Goal: Contribute content

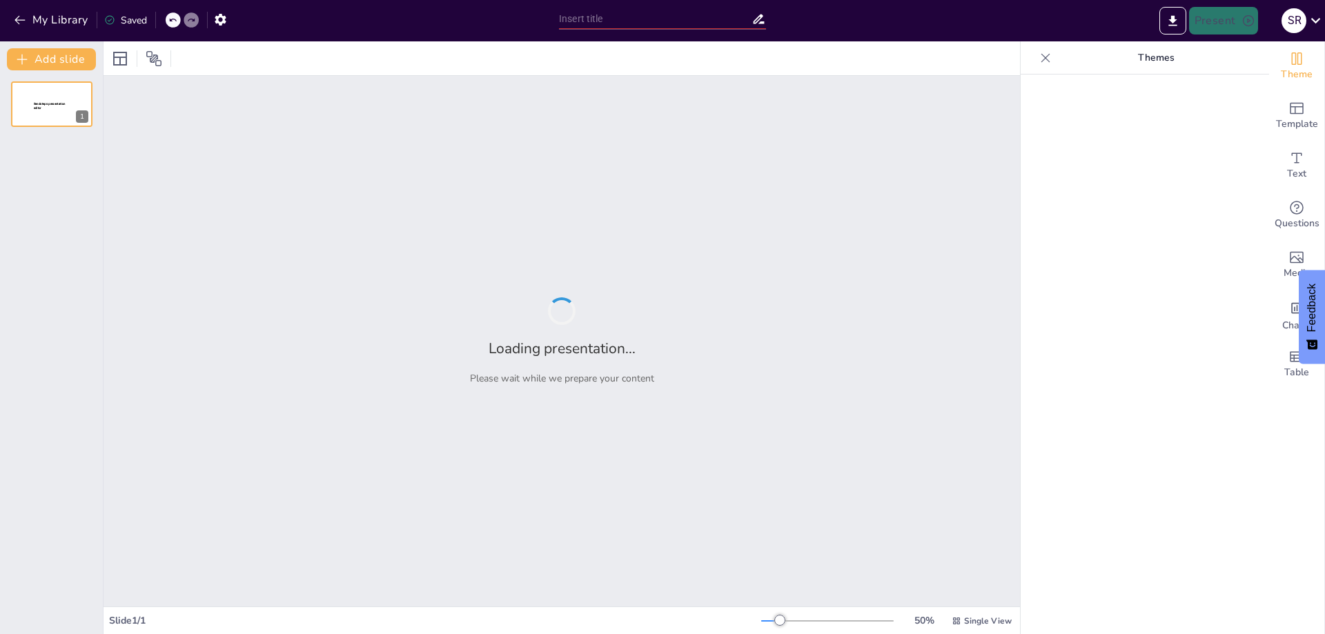
type input "Manpower y Roster: ¿Qué Información Necesitamos?"
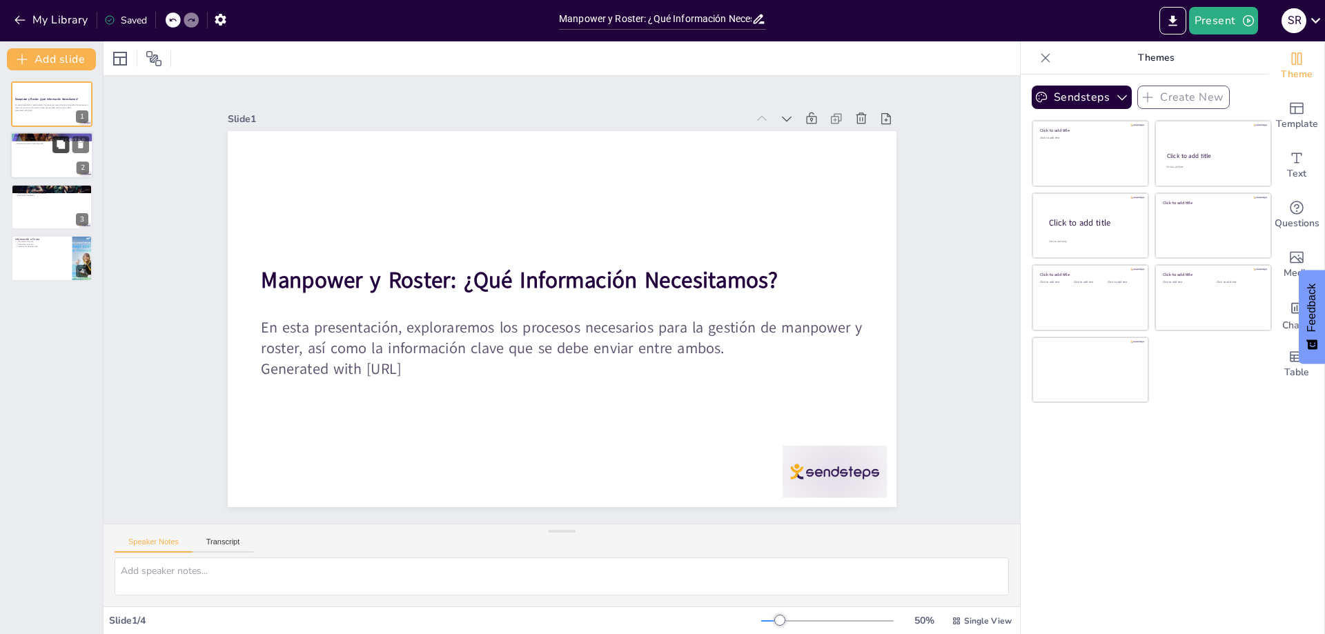
click at [55, 150] on button at bounding box center [60, 145] width 17 height 17
type textarea "Es importante definir claramente los procesos que se implementarán para asegura…"
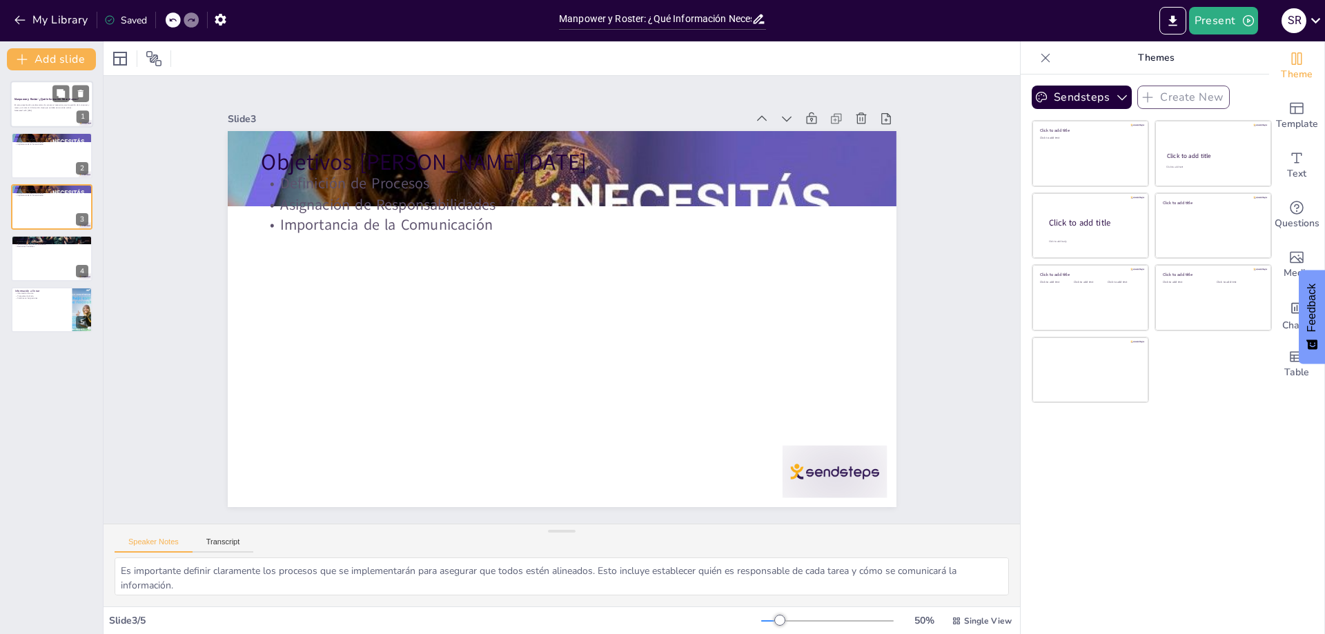
click at [51, 112] on div "En esta presentación, exploraremos los procesos necesarios para la gestión de m…" at bounding box center [51, 108] width 75 height 10
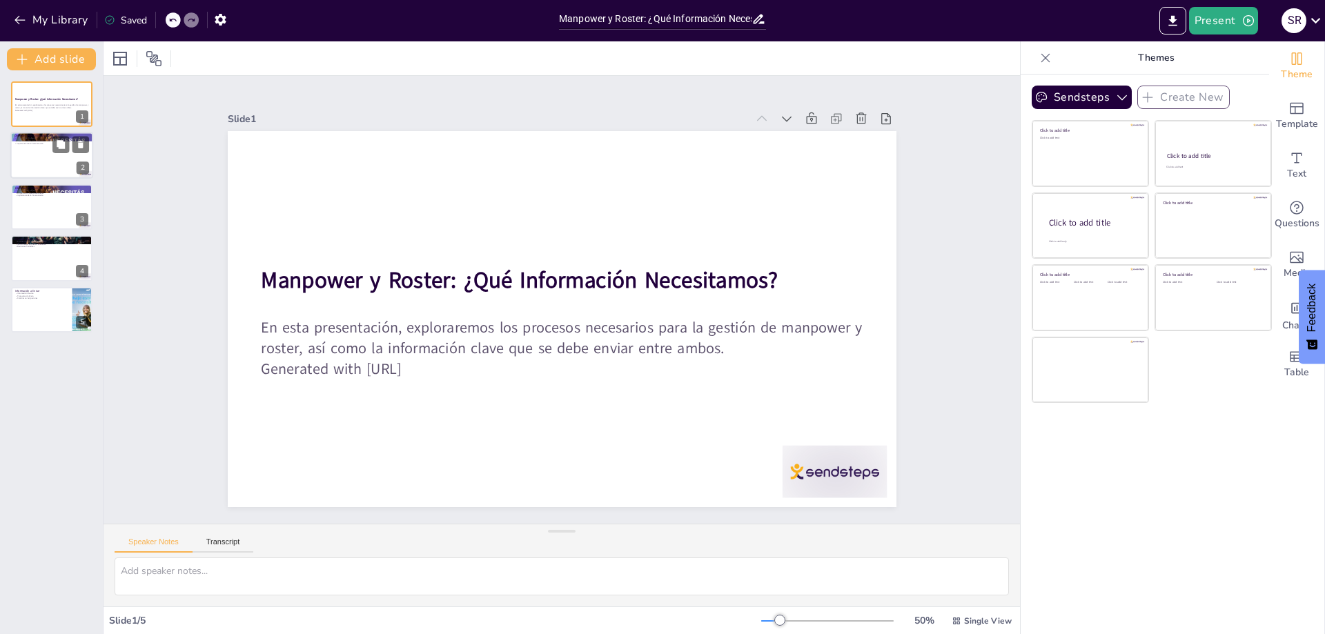
click at [51, 167] on div at bounding box center [51, 156] width 83 height 47
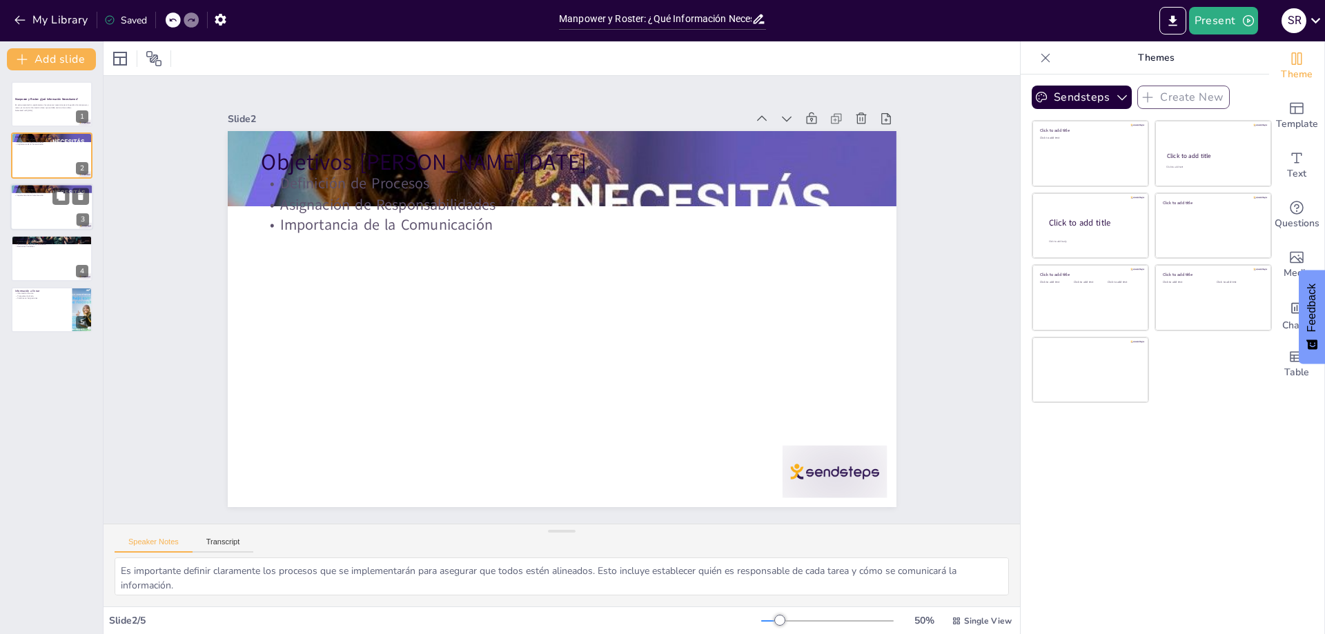
click at [50, 216] on div at bounding box center [51, 207] width 83 height 47
click at [65, 262] on div at bounding box center [51, 258] width 83 height 47
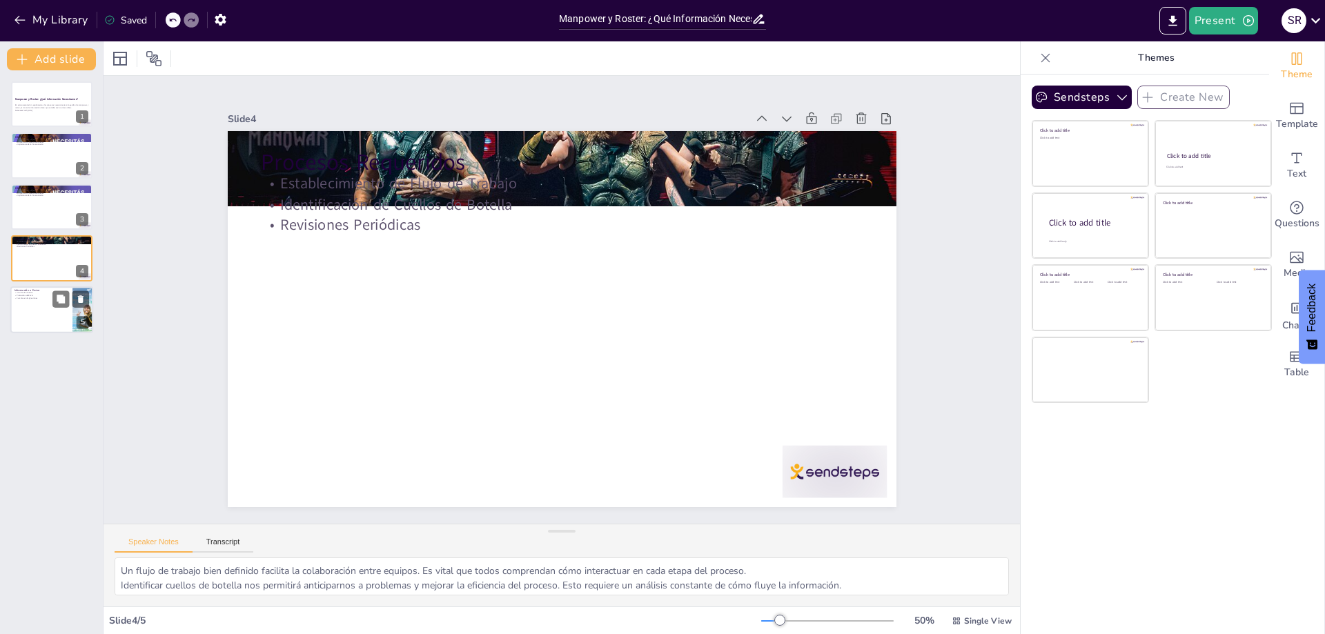
click at [50, 313] on div at bounding box center [51, 309] width 83 height 47
type textarea "La precisión en la información es fundamental para evitar errores en la program…"
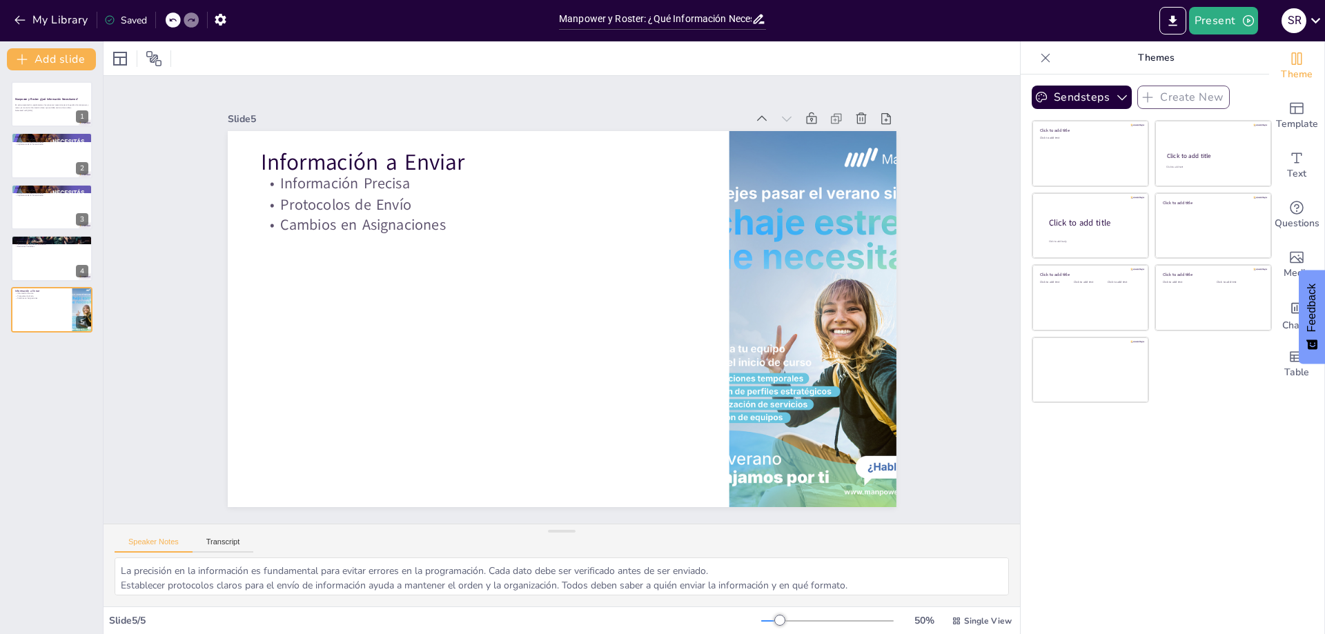
click at [1311, 335] on button "Feedback" at bounding box center [1312, 317] width 26 height 94
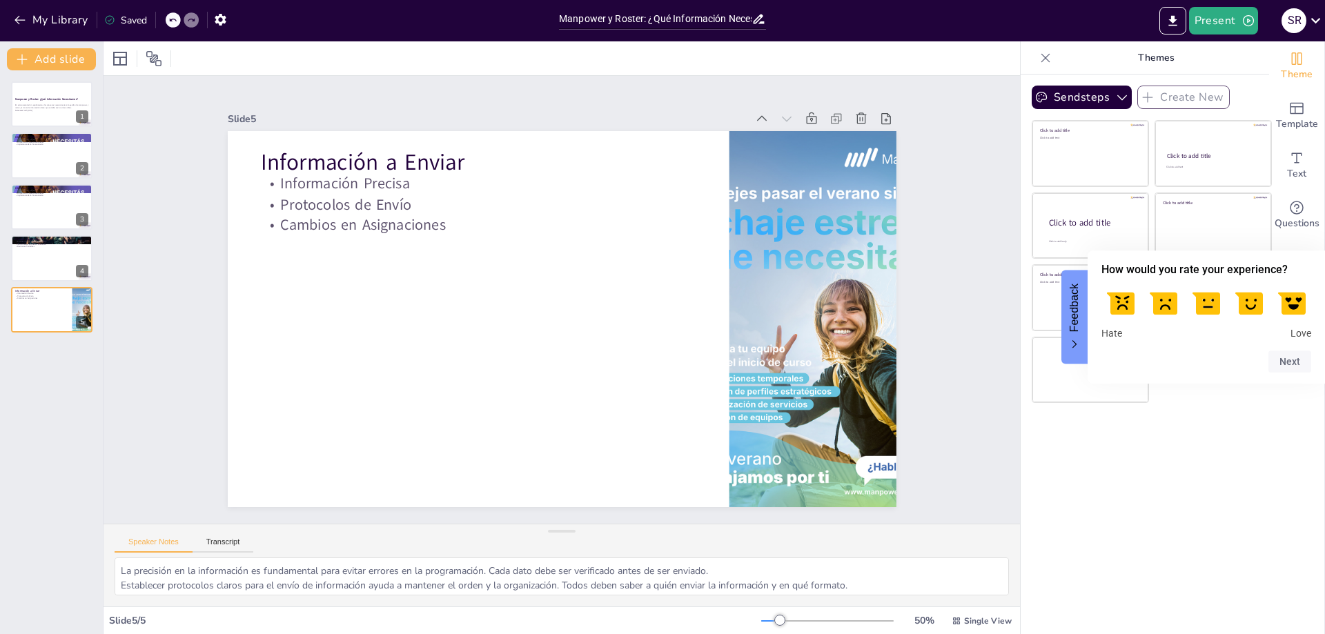
click at [1114, 305] on label at bounding box center [1121, 303] width 39 height 39
click at [1122, 286] on input "1" at bounding box center [1122, 286] width 0 height 0
click at [1284, 363] on button "Next" at bounding box center [1290, 362] width 43 height 22
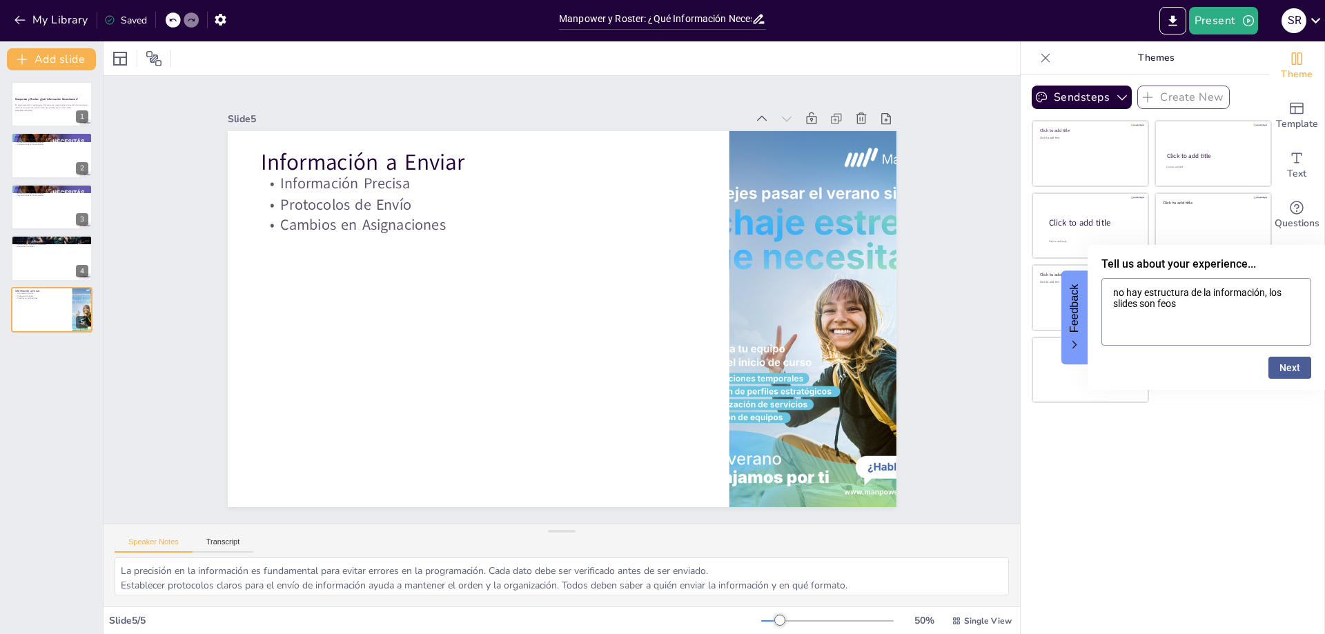
type textarea "no hay estructura de la información, los slides son feos"
click at [1292, 366] on button "Next" at bounding box center [1290, 368] width 43 height 22
click at [1254, 351] on button "Skip" at bounding box center [1249, 356] width 18 height 11
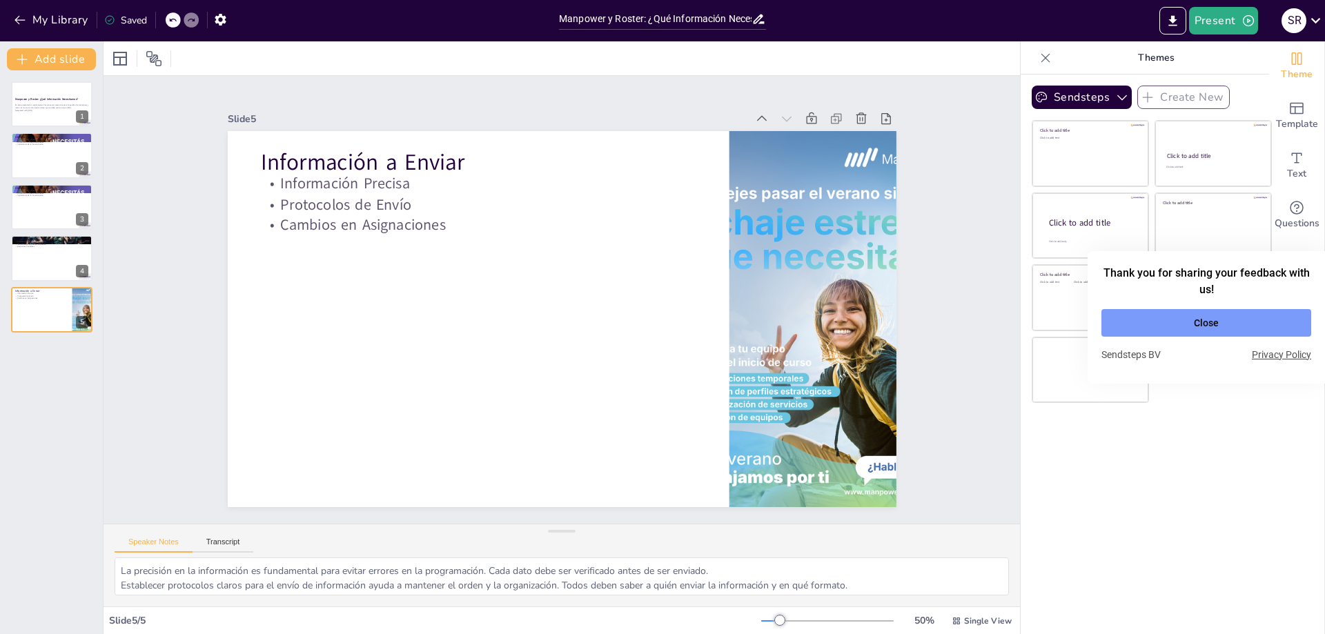
click at [1269, 339] on div "Thank you for sharing your feedback with us! Close Sendsteps BV Privacy Policy" at bounding box center [1207, 317] width 210 height 110
click at [1269, 322] on button "Close" at bounding box center [1207, 323] width 210 height 28
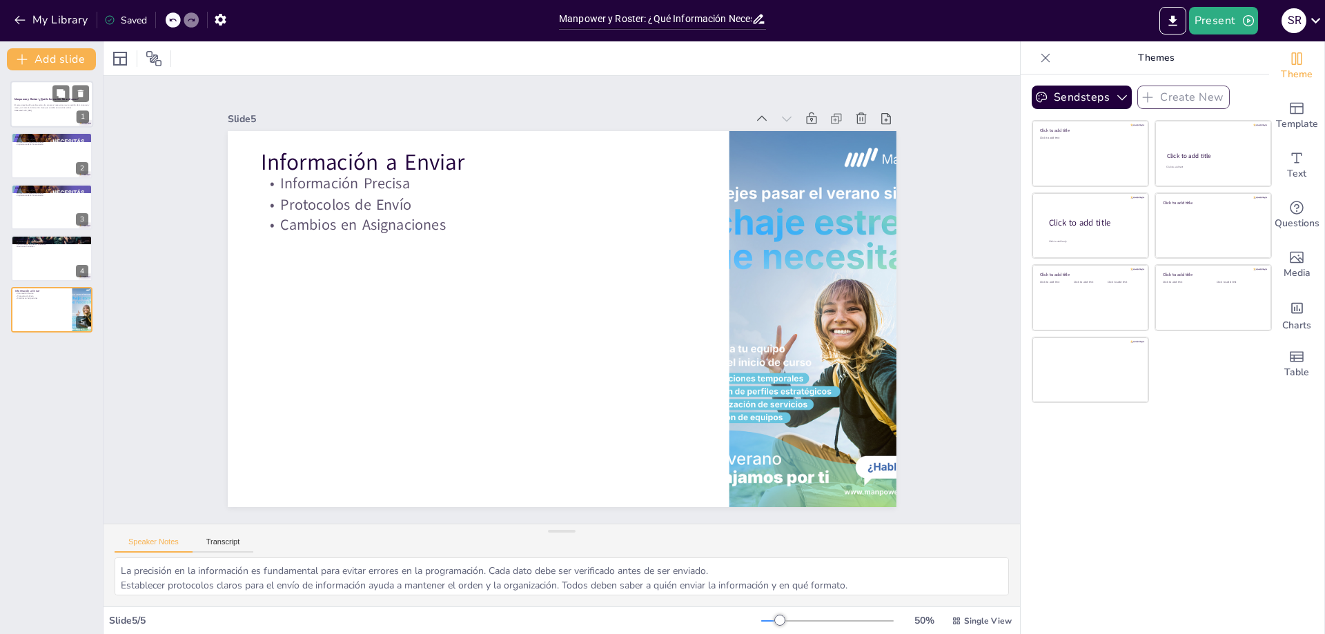
click at [33, 110] on p "Generated with [URL]" at bounding box center [51, 110] width 75 height 3
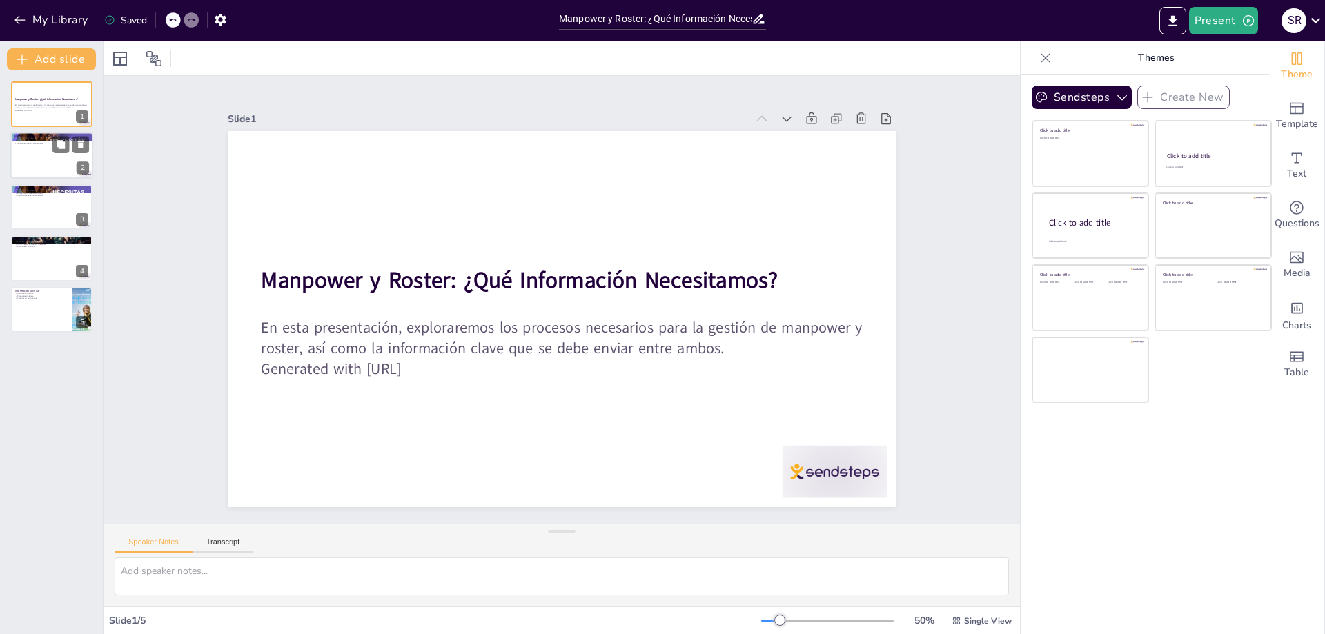
click at [34, 155] on div at bounding box center [51, 156] width 83 height 47
type textarea "Es importante definir claramente los procesos que se implementarán para asegura…"
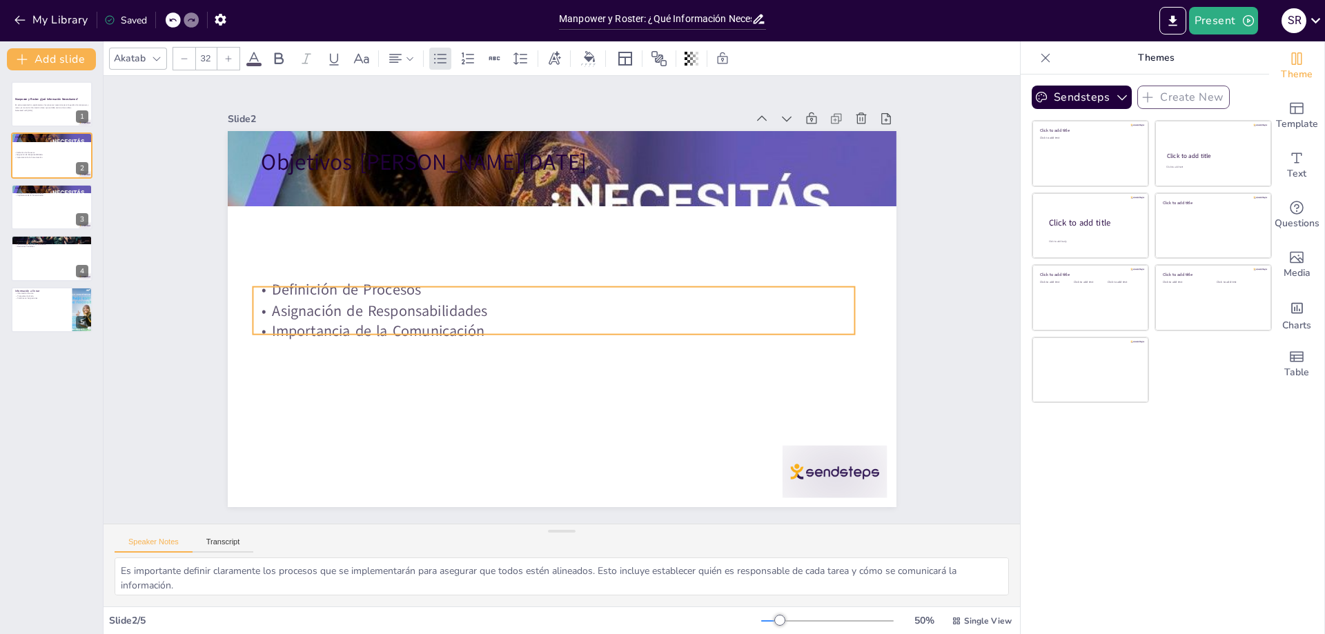
drag, startPoint x: 344, startPoint y: 176, endPoint x: 335, endPoint y: 282, distance: 106.6
click at [344, 282] on p "Definición de Procesos" at bounding box center [574, 301] width 461 height 418
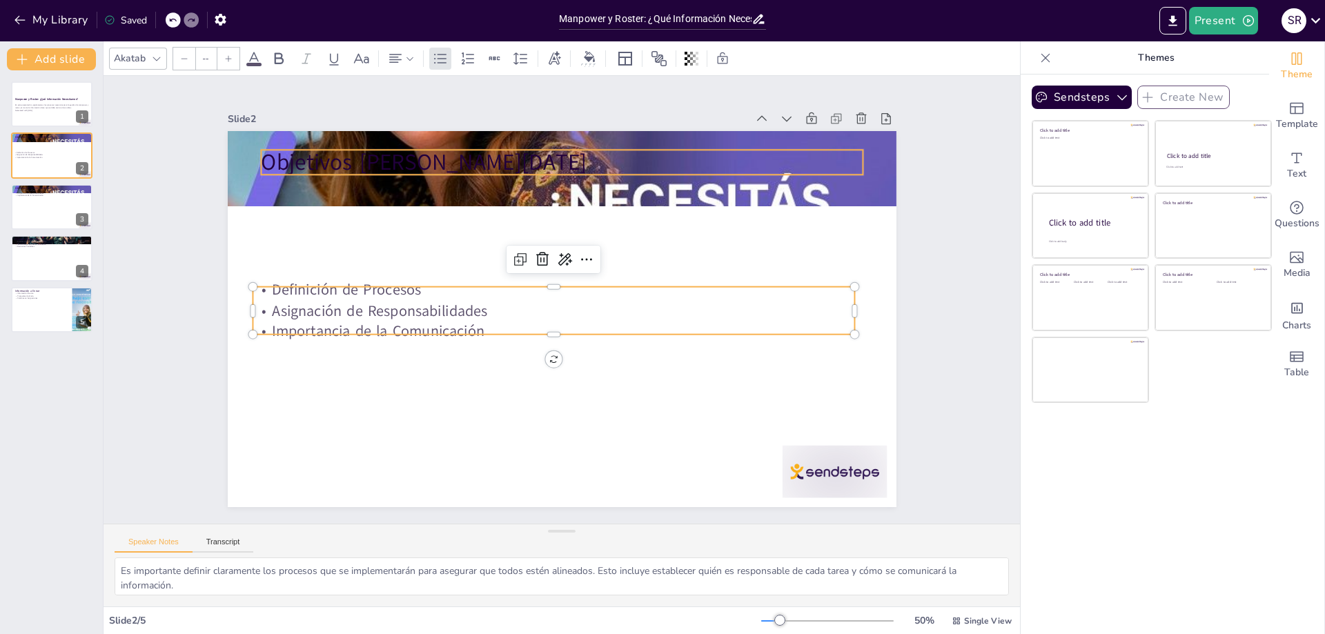
type input "48"
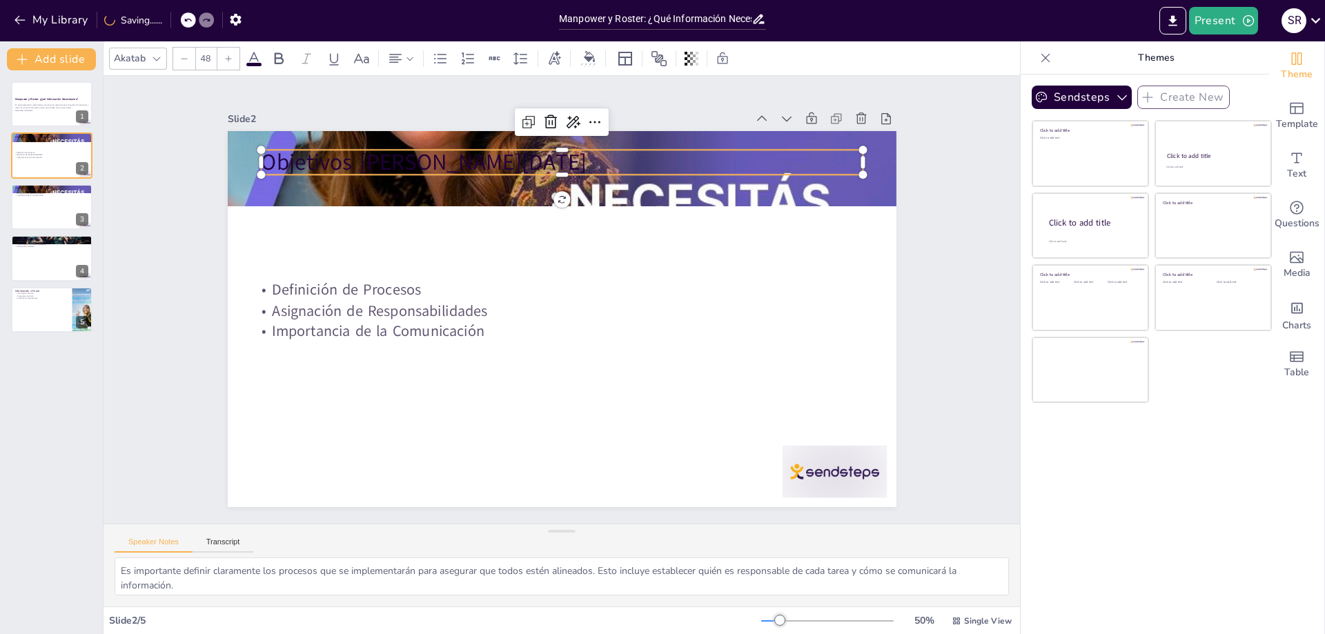
click at [300, 157] on p "Objetivos [PERSON_NAME][DATE]" at bounding box center [576, 163] width 602 height 93
click at [327, 170] on div at bounding box center [473, 380] width 411 height 455
click at [68, 103] on div "En esta presentación, exploraremos los procesos necesarios para la gestión de m…" at bounding box center [51, 108] width 75 height 10
